Goal: Task Accomplishment & Management: Use online tool/utility

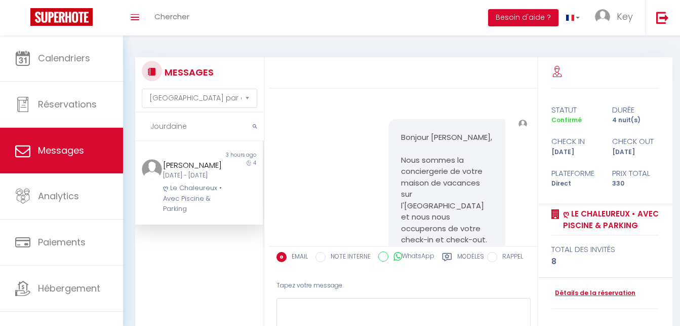
select select "message"
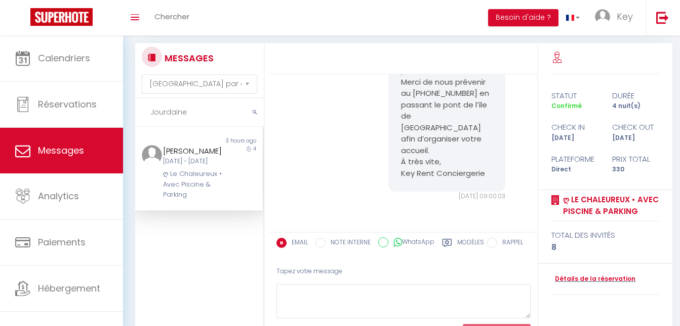
scroll to position [2230, 0]
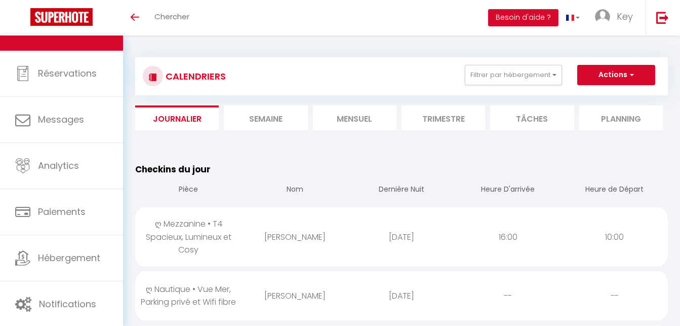
click at [381, 112] on li "Mensuel" at bounding box center [355, 117] width 84 height 25
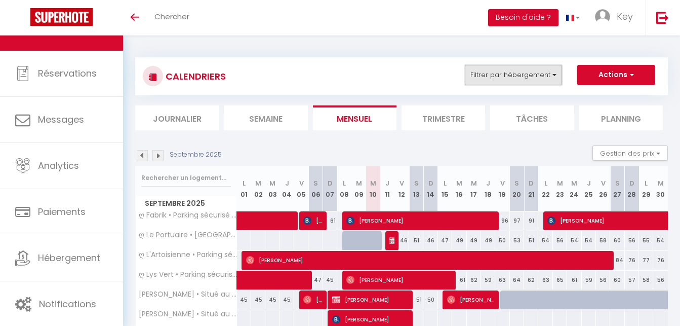
click at [490, 80] on button "Filtrer par hébergement" at bounding box center [513, 75] width 97 height 20
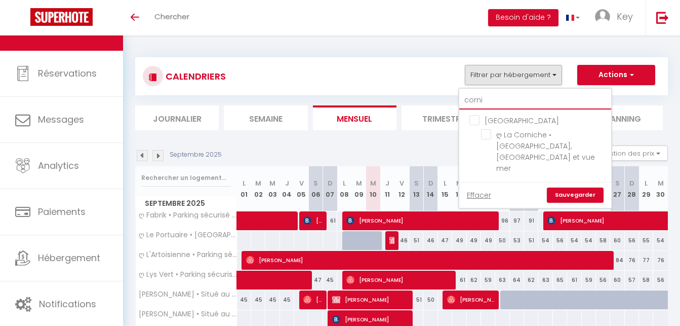
click at [493, 109] on input "corni" at bounding box center [536, 100] width 152 height 18
click at [500, 102] on input "corni" at bounding box center [536, 100] width 152 height 18
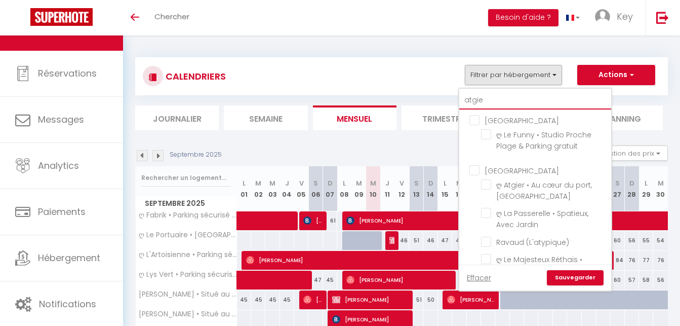
type input "atgier"
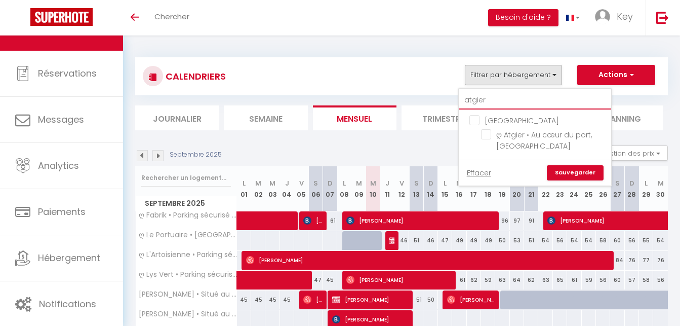
checkbox input "false"
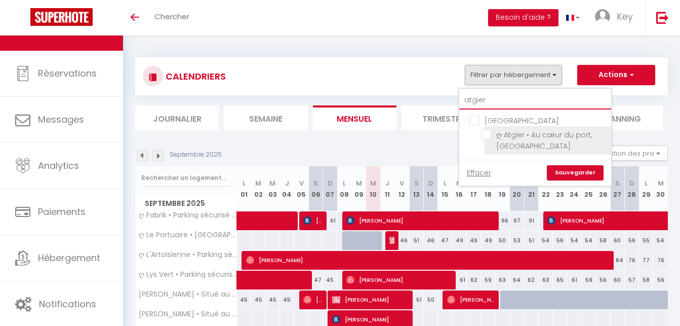
type input "atgier"
click at [490, 137] on input "ღ Atgier • Au cœur du port, Spacieux" at bounding box center [544, 134] width 127 height 10
checkbox input "true"
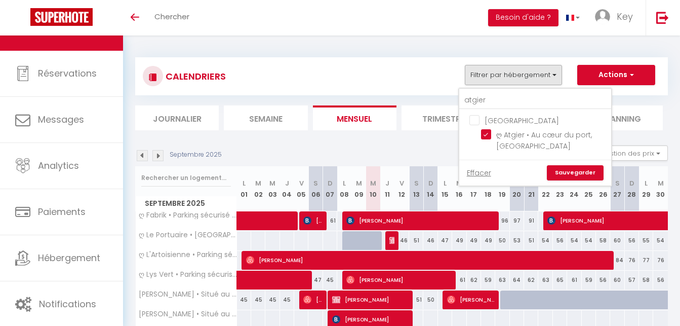
drag, startPoint x: 552, startPoint y: 165, endPoint x: 554, endPoint y: 170, distance: 5.5
click at [553, 167] on div "Effacer Sauvegarder" at bounding box center [536, 173] width 152 height 26
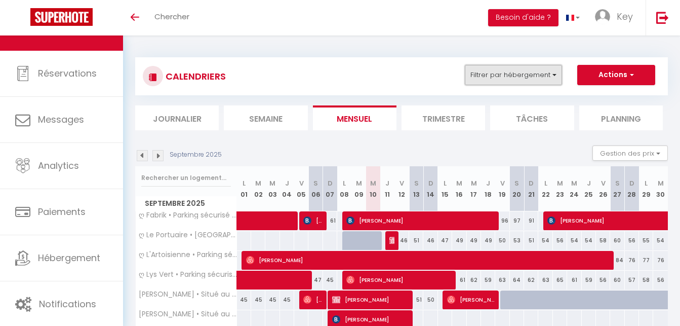
click at [526, 78] on button "Filtrer par hébergement" at bounding box center [513, 75] width 97 height 20
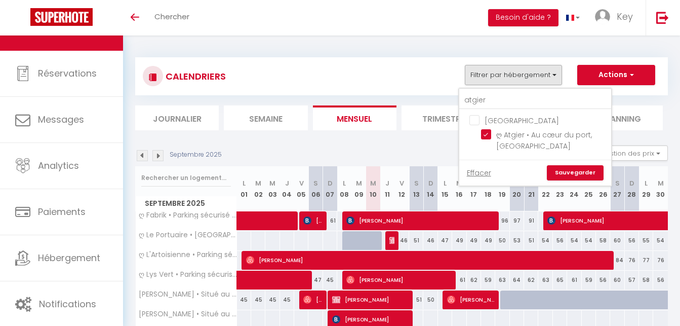
click at [568, 174] on link "Sauvegarder" at bounding box center [575, 172] width 57 height 15
